Goal: Transaction & Acquisition: Register for event/course

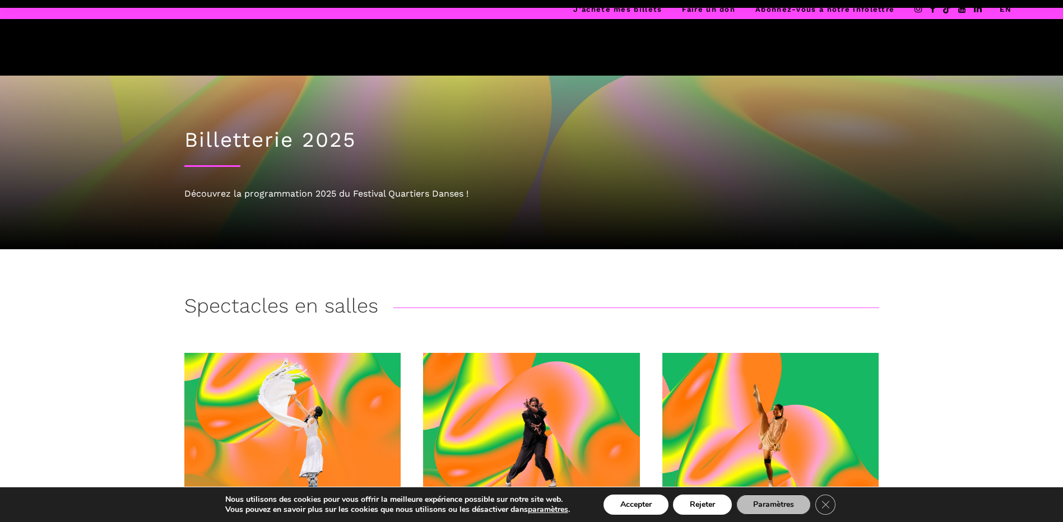
scroll to position [168, 0]
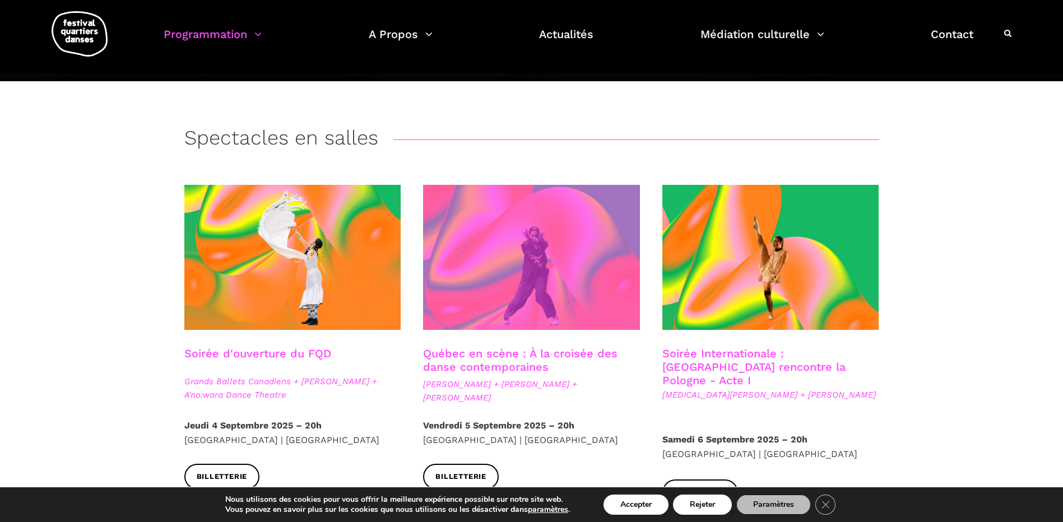
click at [562, 261] on span at bounding box center [531, 257] width 217 height 145
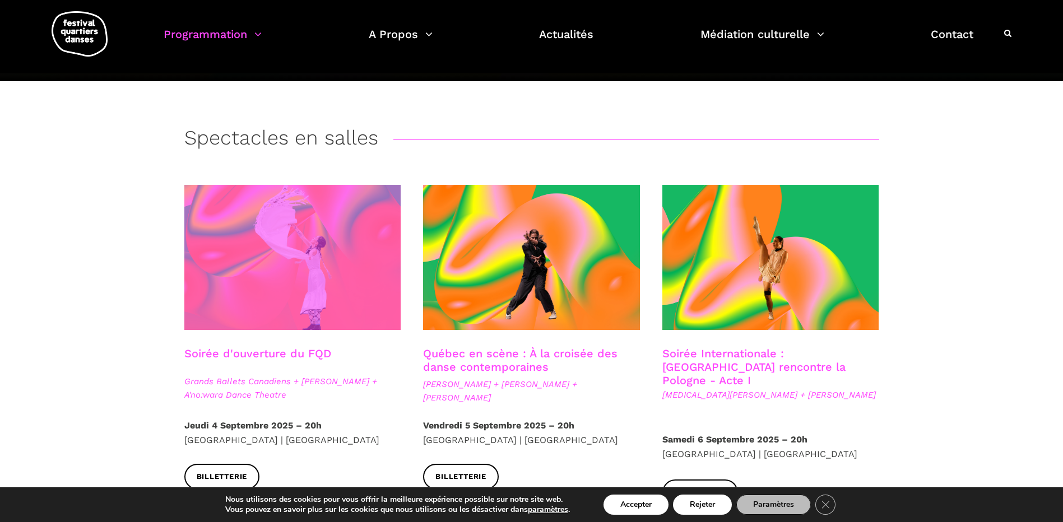
click at [336, 266] on span at bounding box center [292, 257] width 217 height 145
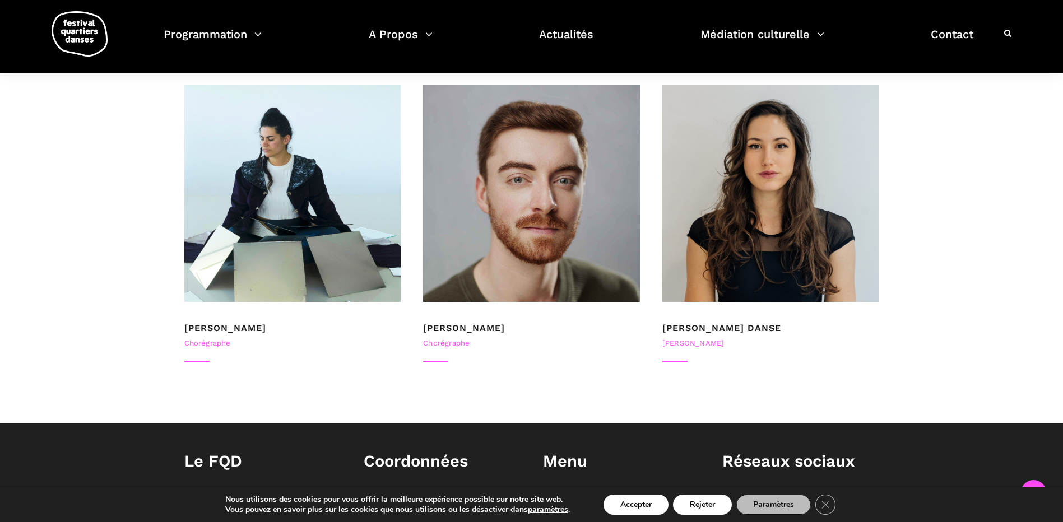
scroll to position [666, 0]
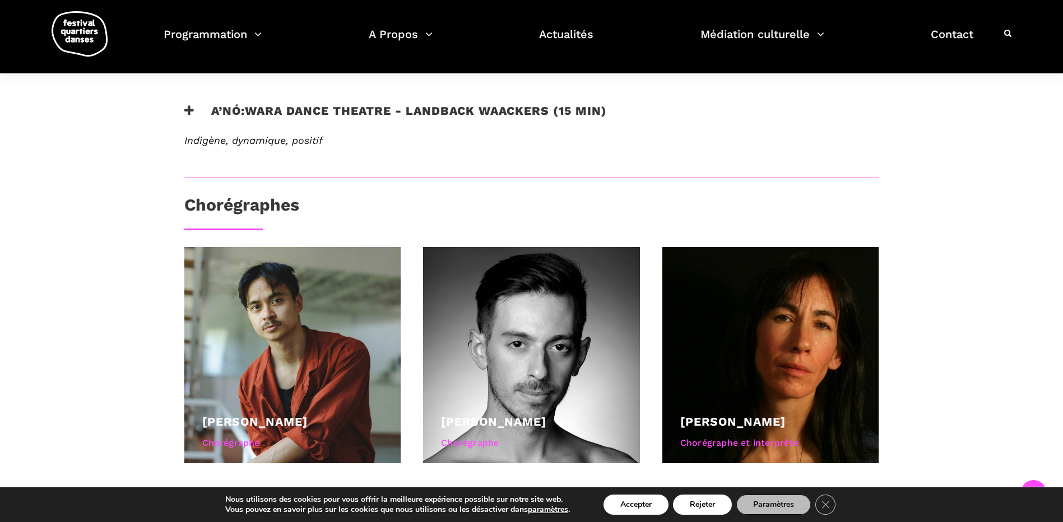
scroll to position [784, 0]
